Goal: Task Accomplishment & Management: Manage account settings

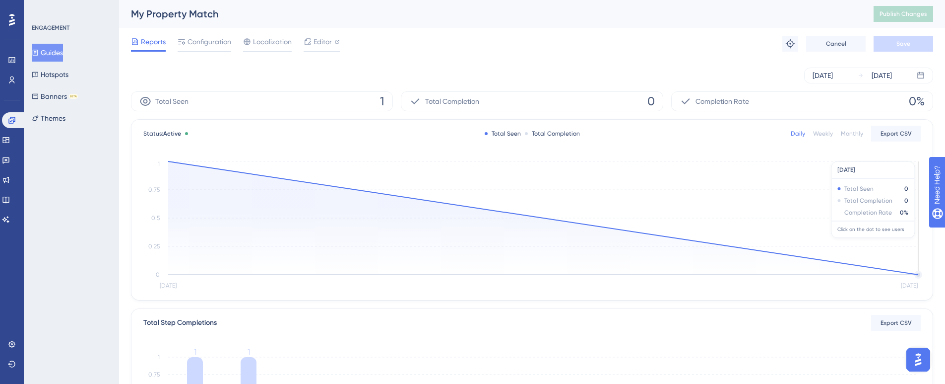
click at [647, 195] on icon "Oct [DATE] 0 0.25 0.5 0.75 1" at bounding box center [532, 225] width 778 height 133
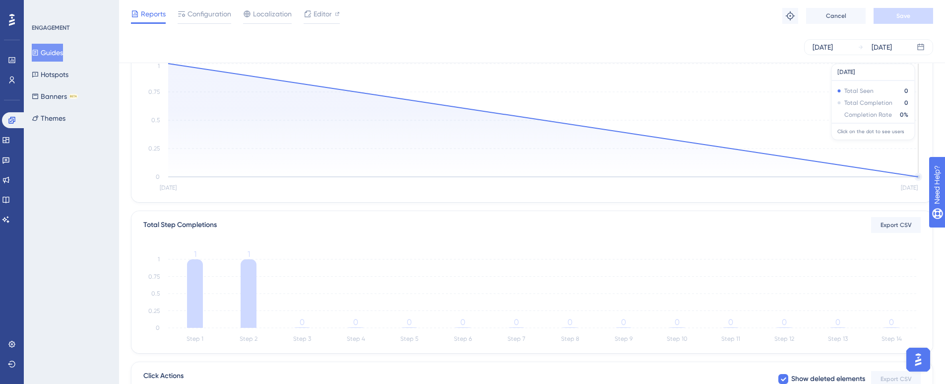
scroll to position [149, 0]
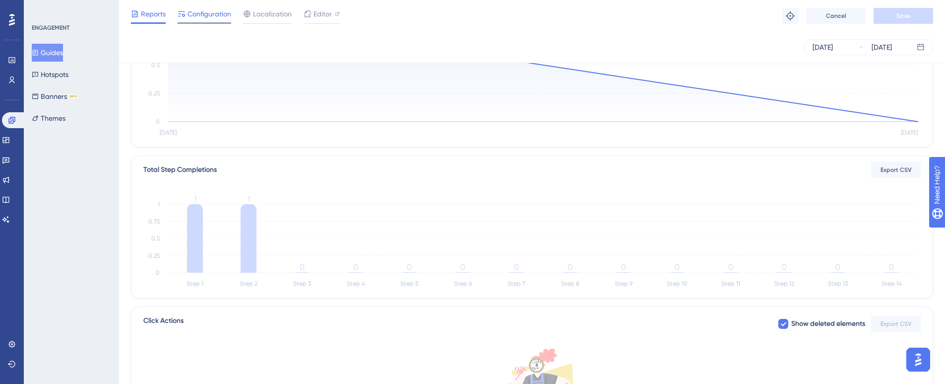
click at [192, 12] on span "Configuration" at bounding box center [210, 14] width 44 height 12
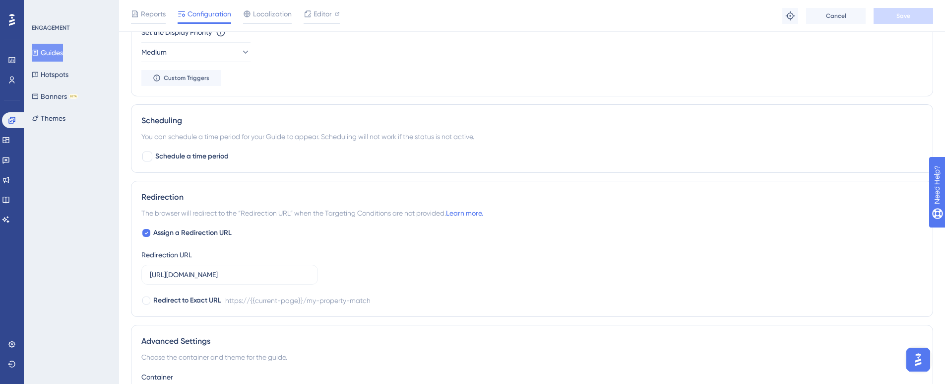
scroll to position [556, 7]
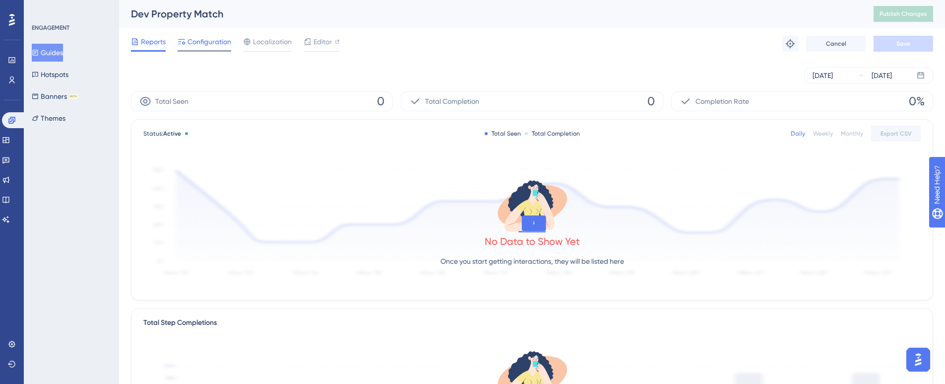
click at [195, 40] on span "Configuration" at bounding box center [210, 42] width 44 height 12
